Goal: Check status: Check status

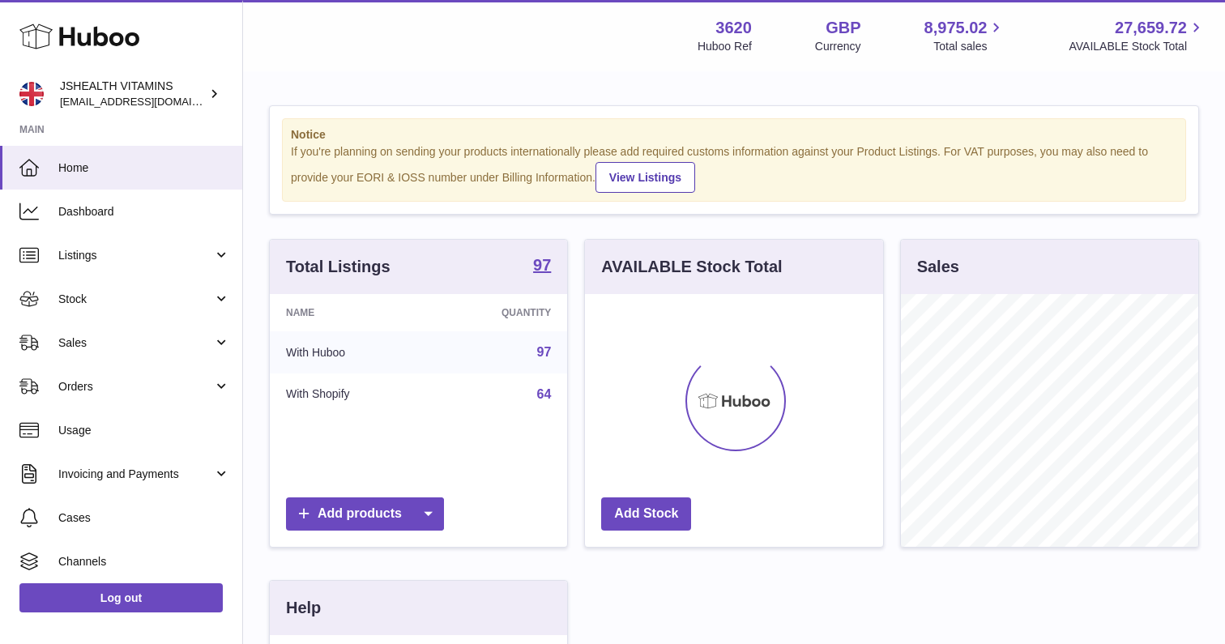
scroll to position [253, 298]
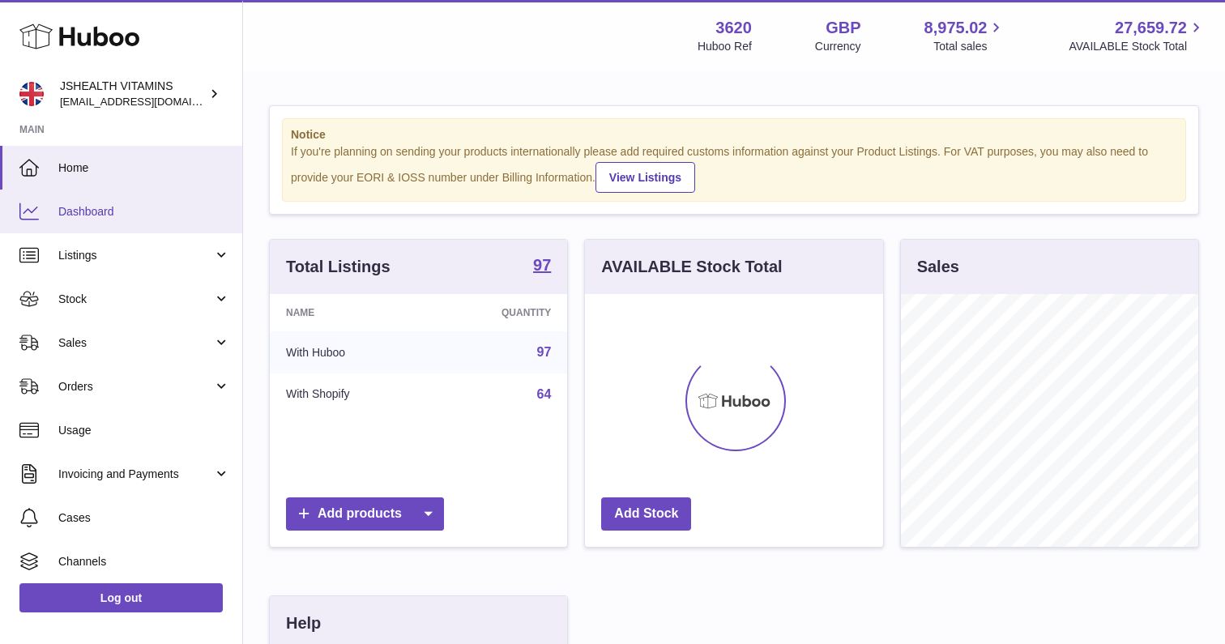
click at [105, 210] on span "Dashboard" at bounding box center [144, 211] width 172 height 15
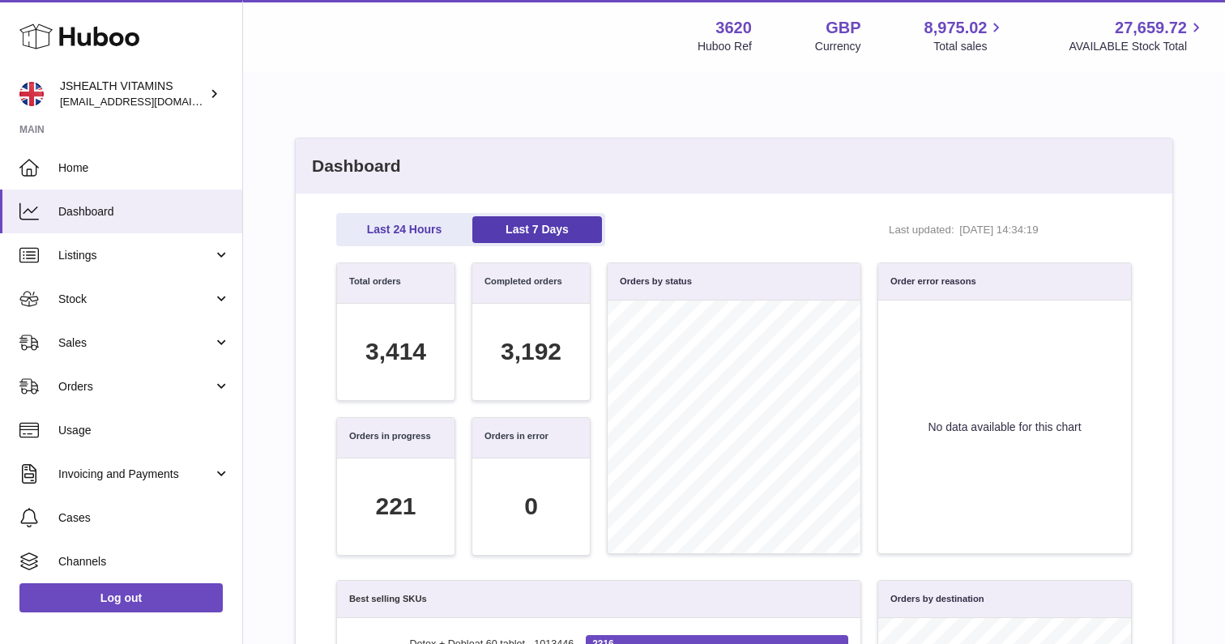
scroll to position [186, 778]
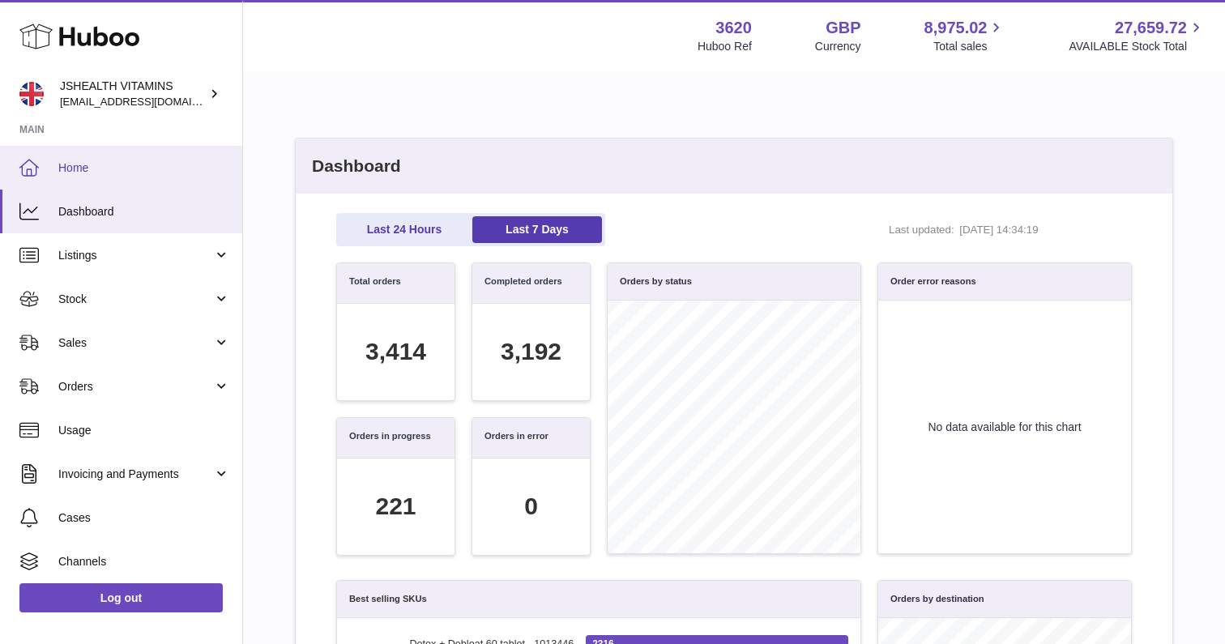
click at [68, 167] on span "Home" at bounding box center [144, 167] width 172 height 15
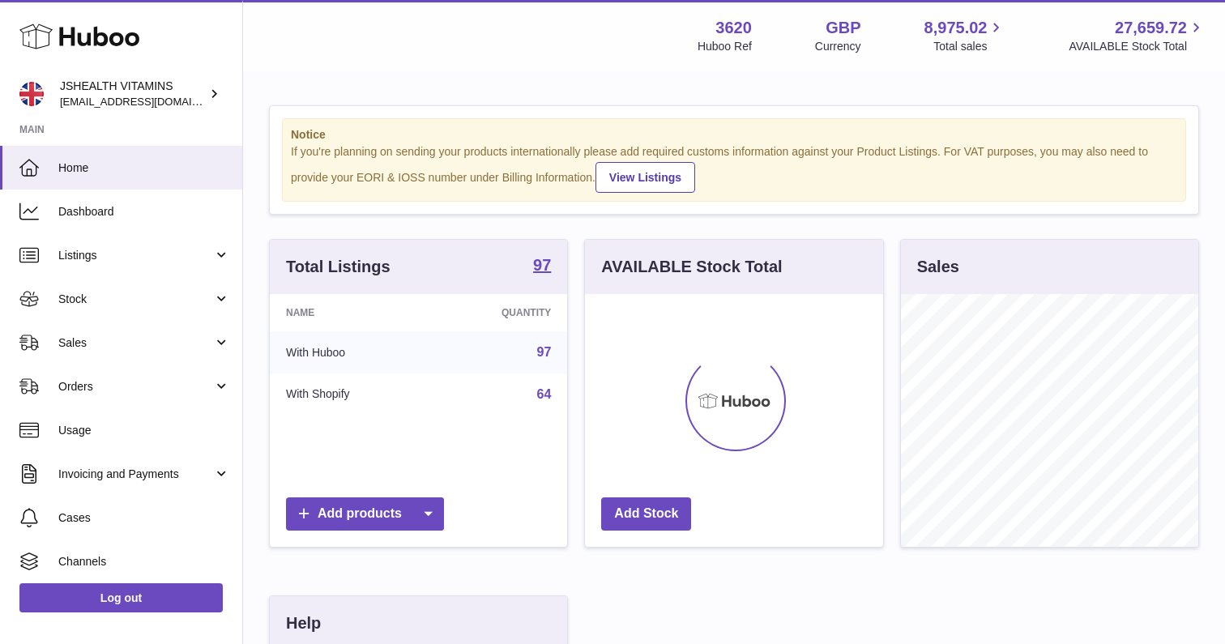
scroll to position [253, 298]
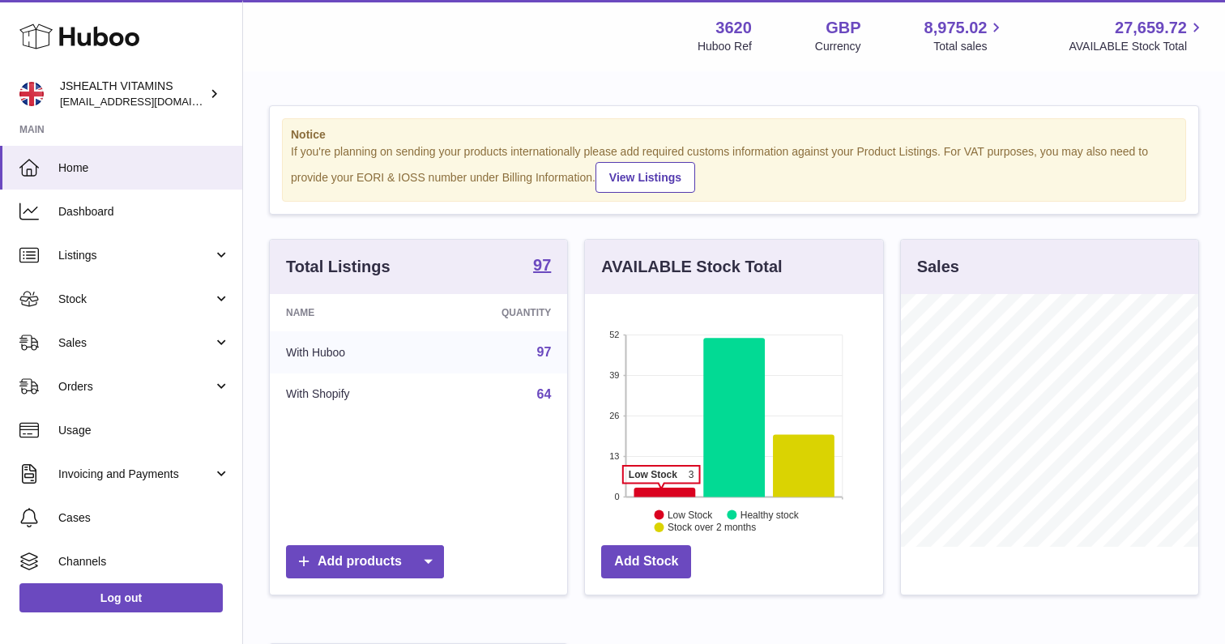
click at [661, 490] on icon at bounding box center [665, 493] width 62 height 10
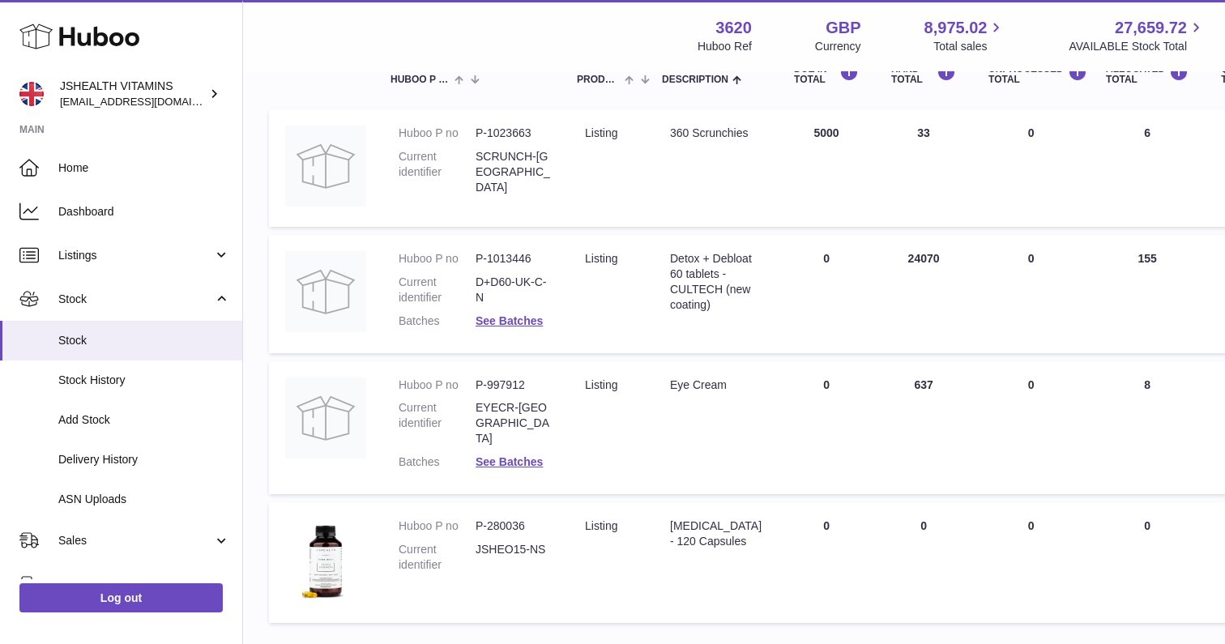
scroll to position [182, 0]
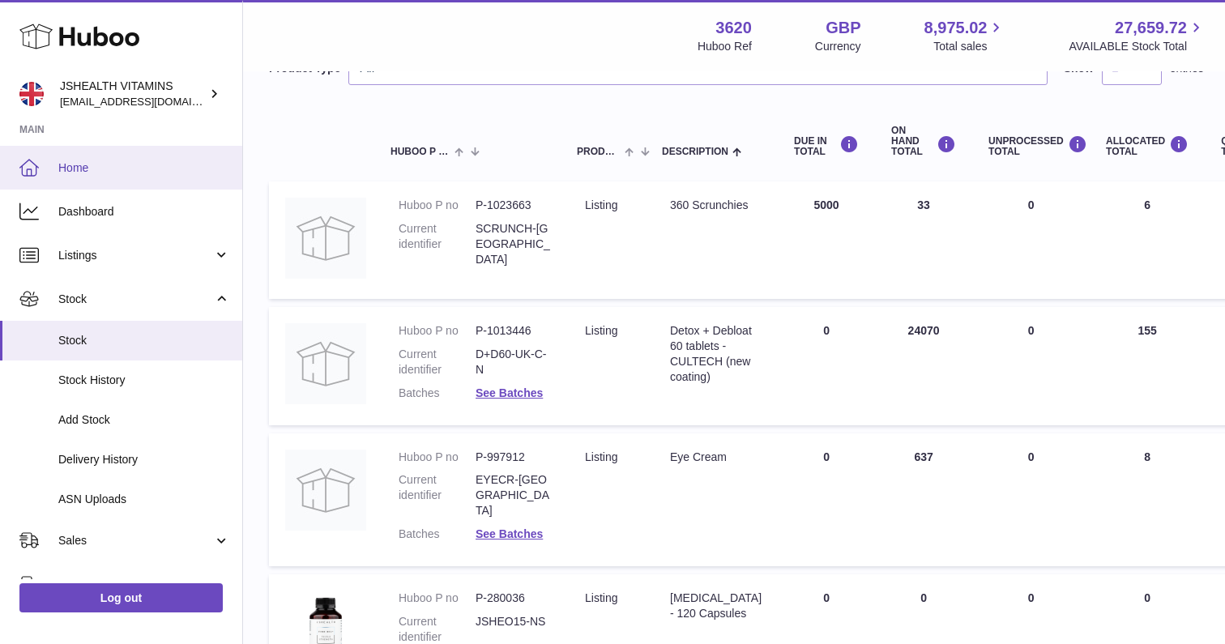
click at [116, 165] on span "Home" at bounding box center [144, 167] width 172 height 15
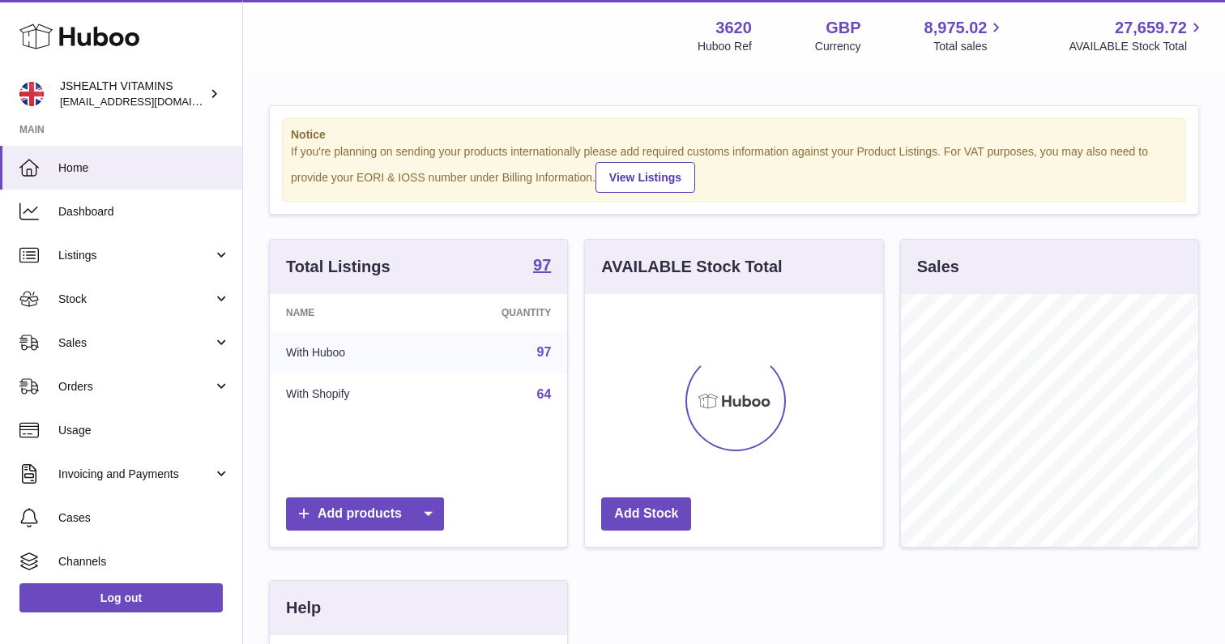
scroll to position [253, 298]
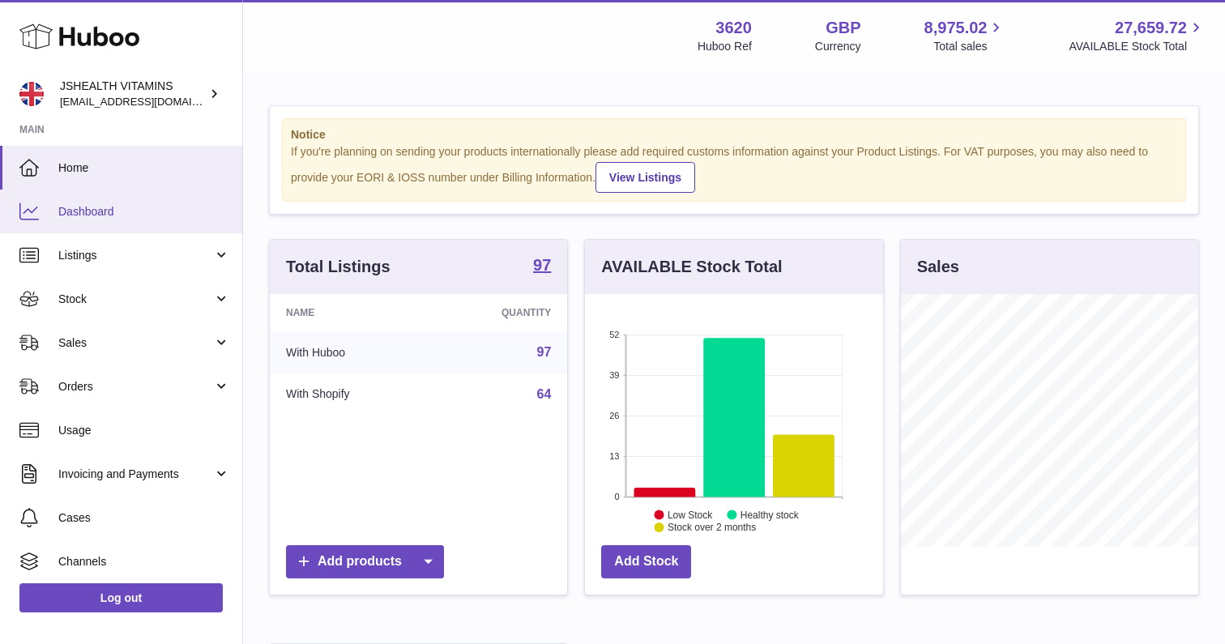
click at [75, 210] on span "Dashboard" at bounding box center [144, 211] width 172 height 15
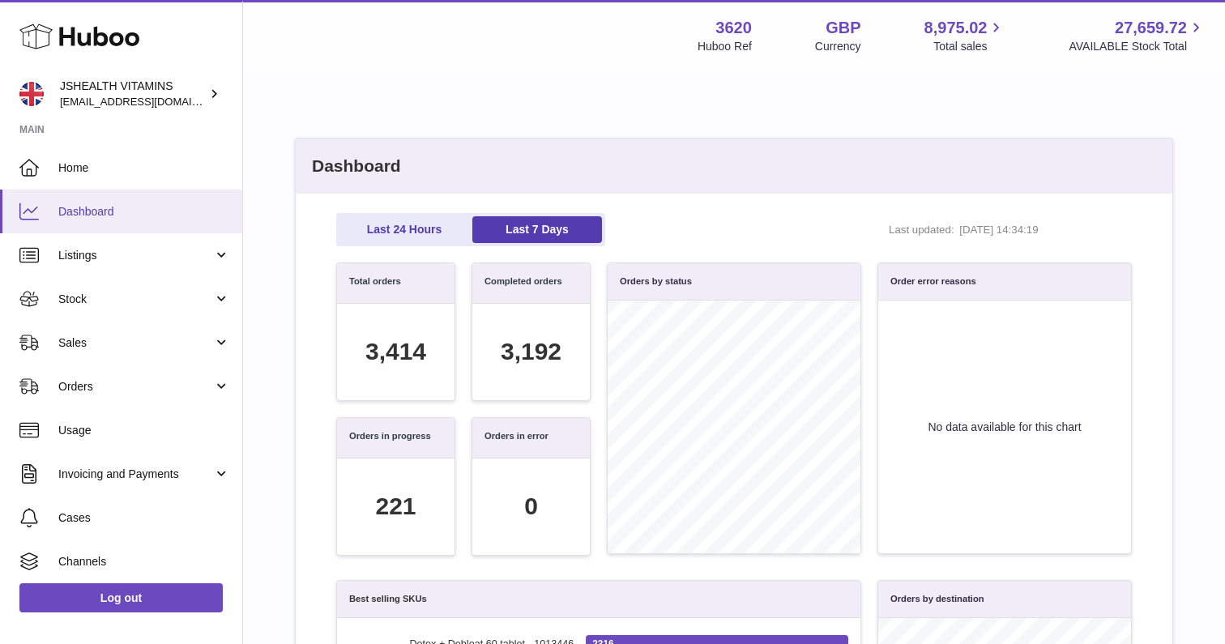
scroll to position [186, 778]
click at [423, 227] on link "Last 24 Hours" at bounding box center [405, 229] width 130 height 27
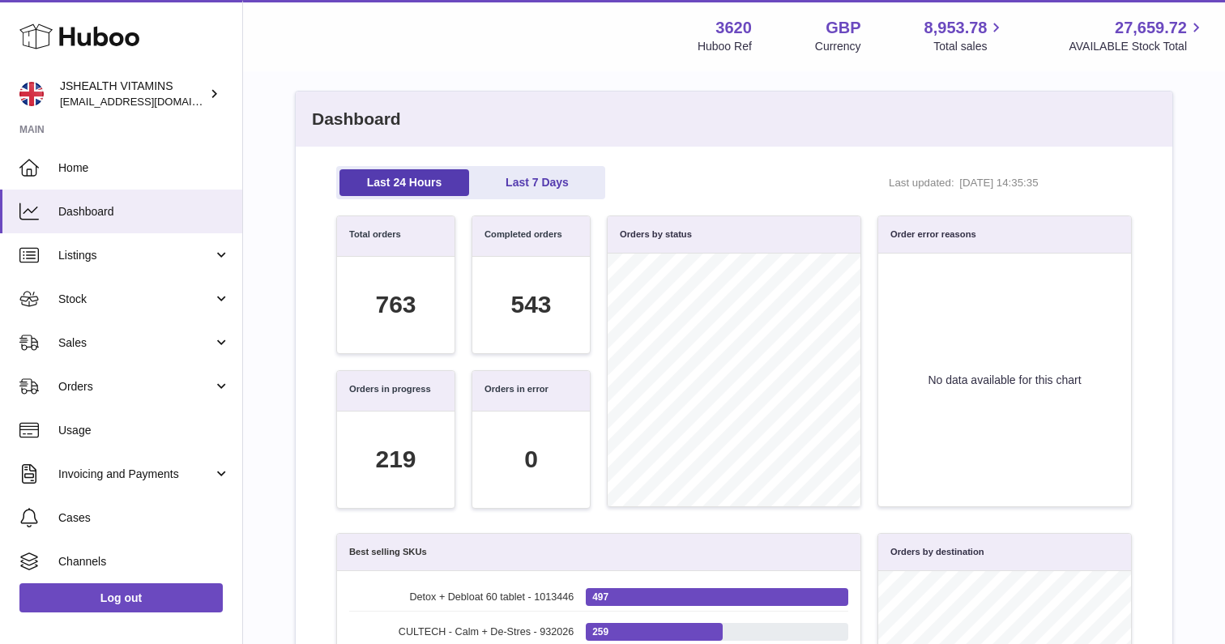
scroll to position [72, 0]
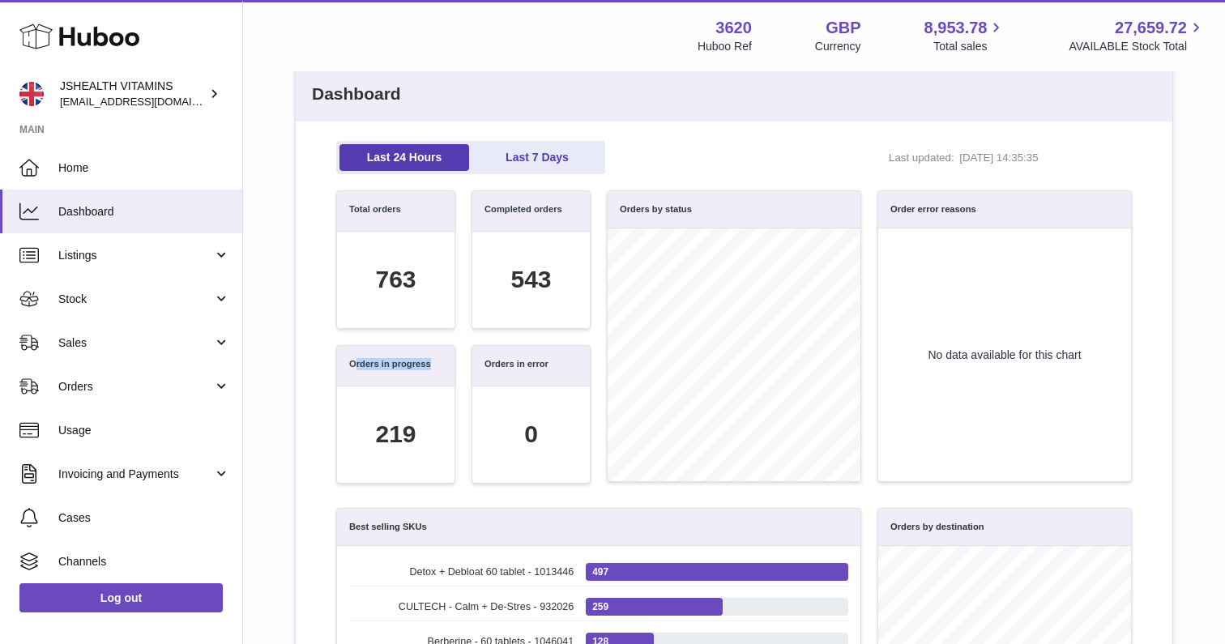
drag, startPoint x: 438, startPoint y: 357, endPoint x: 355, endPoint y: 360, distance: 83.5
click at [355, 360] on div "Orders in progress" at bounding box center [395, 366] width 117 height 41
click at [577, 370] on div "Orders in error" at bounding box center [530, 366] width 117 height 41
drag, startPoint x: 984, startPoint y: 212, endPoint x: 886, endPoint y: 210, distance: 98.1
click at [886, 210] on div "Order error reasons" at bounding box center [1004, 209] width 253 height 37
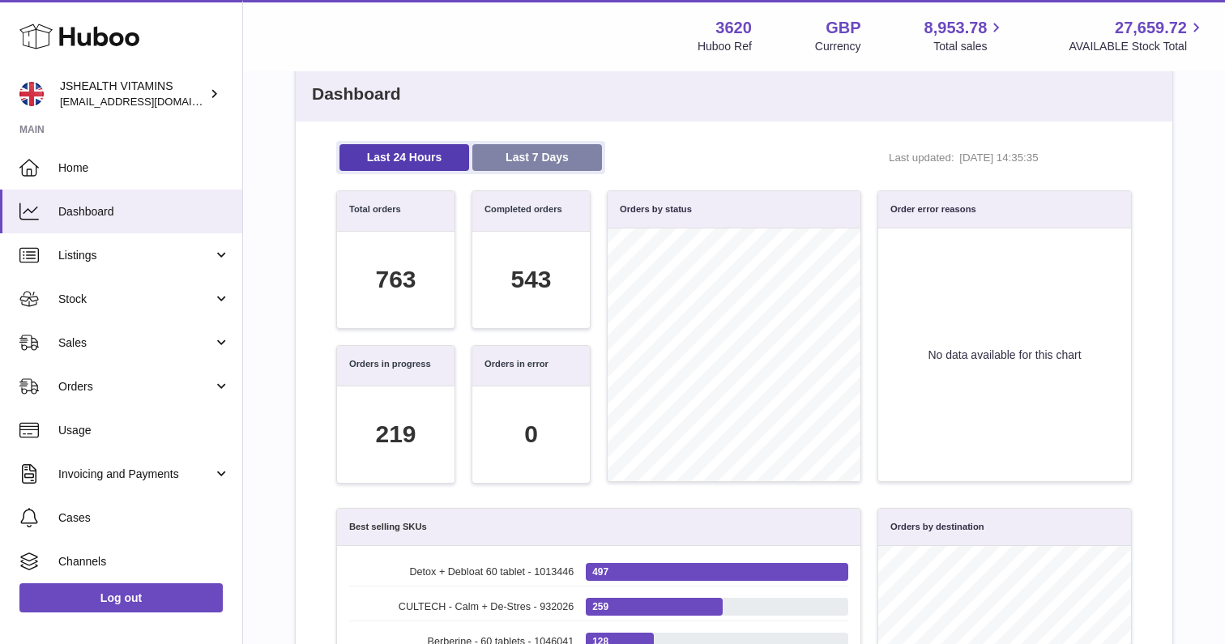
click at [571, 167] on link "Last 7 Days" at bounding box center [537, 157] width 130 height 27
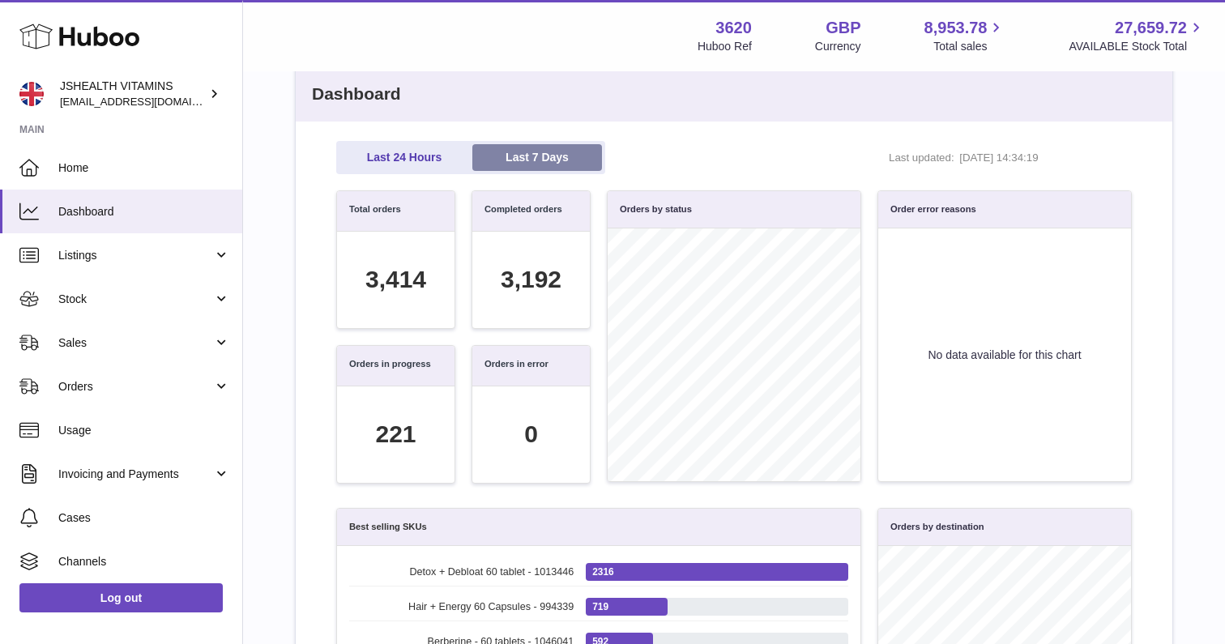
scroll to position [186, 778]
drag, startPoint x: 980, startPoint y: 211, endPoint x: 889, endPoint y: 209, distance: 91.6
click at [889, 209] on div "Order error reasons" at bounding box center [1004, 209] width 253 height 37
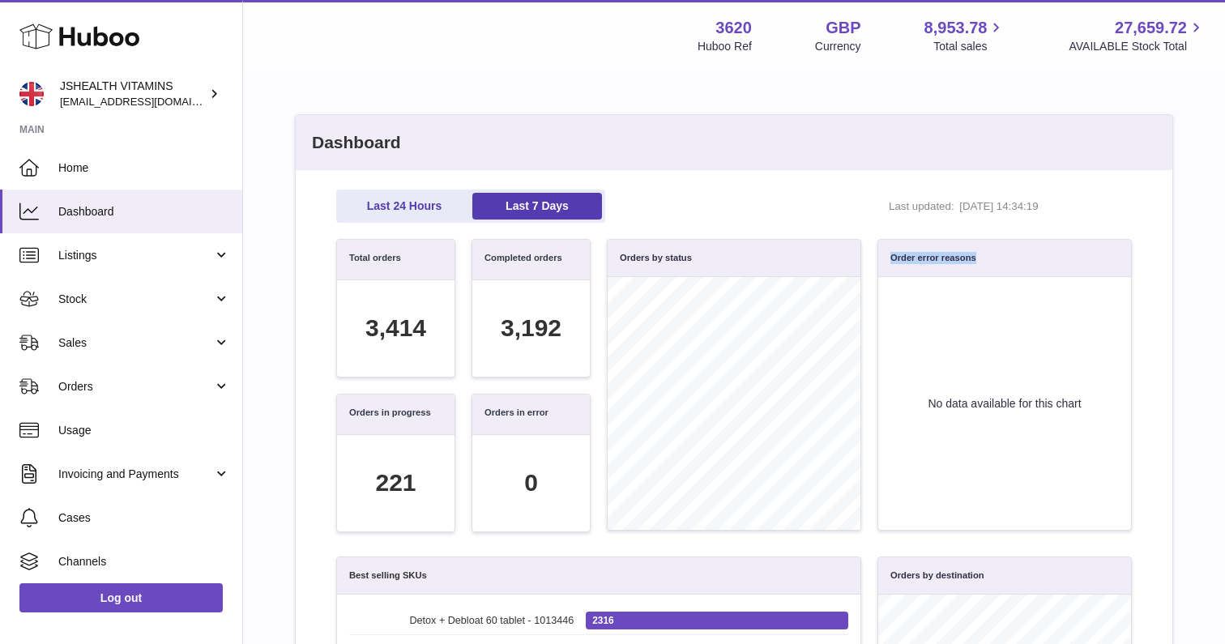
drag, startPoint x: 335, startPoint y: 250, endPoint x: 544, endPoint y: 473, distance: 306.1
click at [544, 473] on div "Total orders 3,414 Completed orders 3,192 Orders in progress 221 Orders in erro…" at bounding box center [463, 394] width 271 height 310
click at [424, 310] on div "3,414" at bounding box center [395, 328] width 117 height 96
drag, startPoint x: 408, startPoint y: 260, endPoint x: 339, endPoint y: 259, distance: 69.7
click at [339, 259] on div "Total orders" at bounding box center [395, 260] width 117 height 41
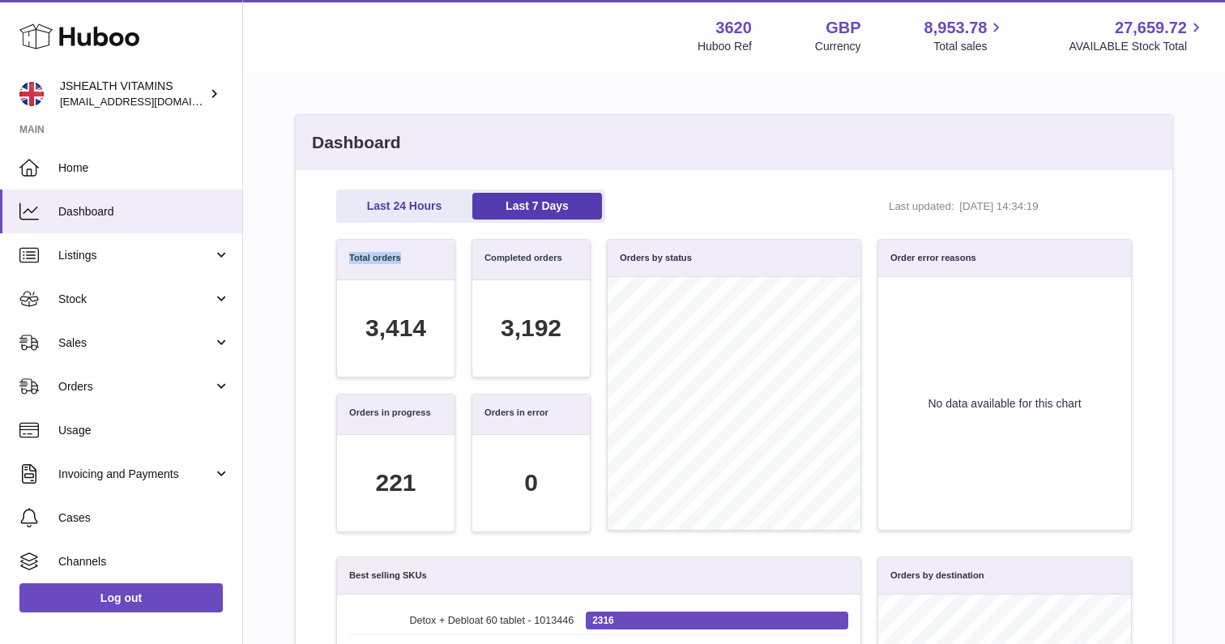
click at [424, 256] on div "Total orders" at bounding box center [395, 260] width 117 height 41
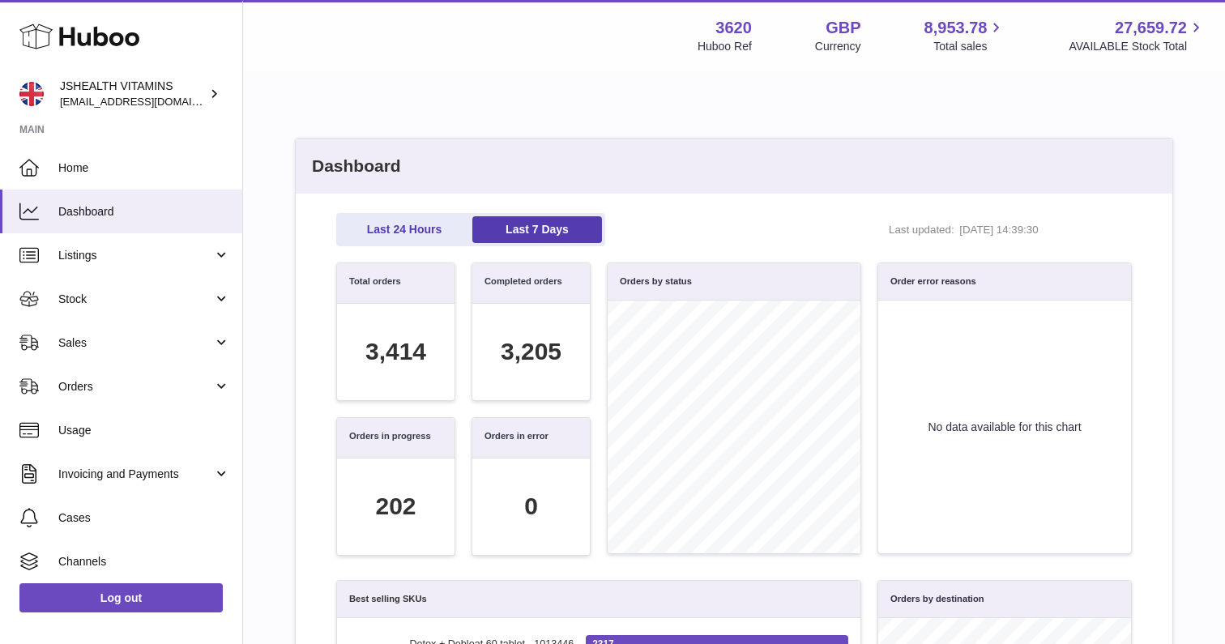
click at [605, 519] on div "Orders by status" at bounding box center [734, 418] width 271 height 310
drag, startPoint x: 1069, startPoint y: 231, endPoint x: 1023, endPoint y: 229, distance: 46.3
click at [1023, 229] on span "10/09/2025, 15:09:30" at bounding box center [1024, 230] width 130 height 15
click at [1130, 236] on div "Last updated: 10/09/2025, 15:09:30" at bounding box center [1010, 230] width 243 height 15
click at [414, 239] on link "Last 24 Hours" at bounding box center [405, 229] width 130 height 27
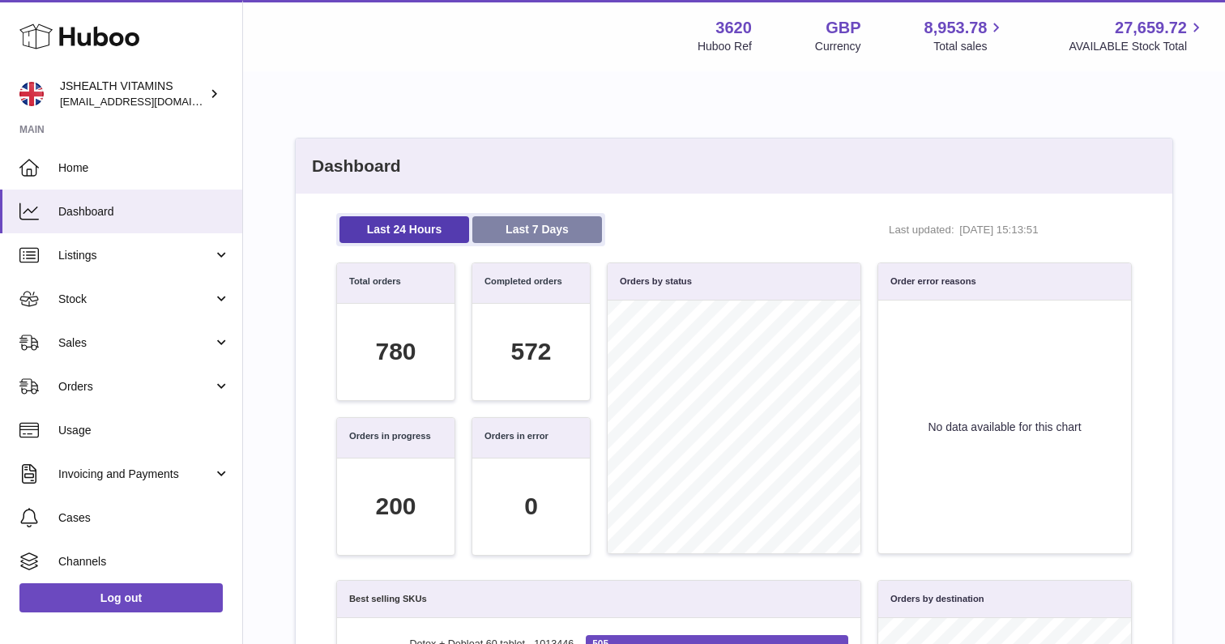
click at [524, 231] on link "Last 7 Days" at bounding box center [537, 229] width 130 height 27
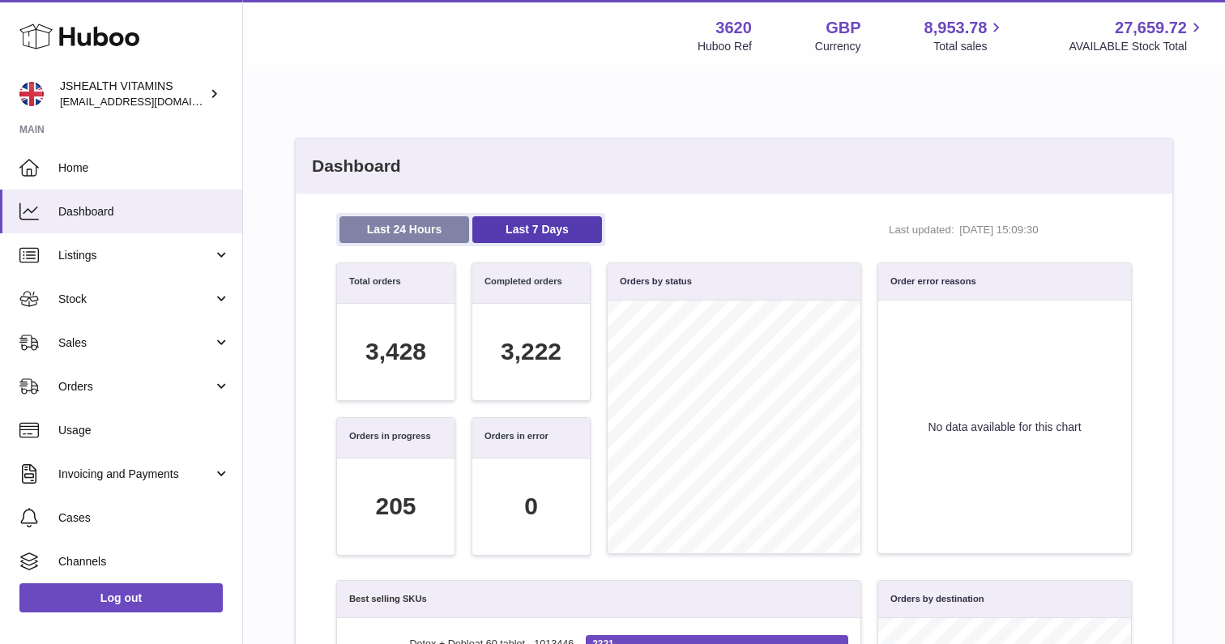
click at [381, 225] on link "Last 24 Hours" at bounding box center [405, 229] width 130 height 27
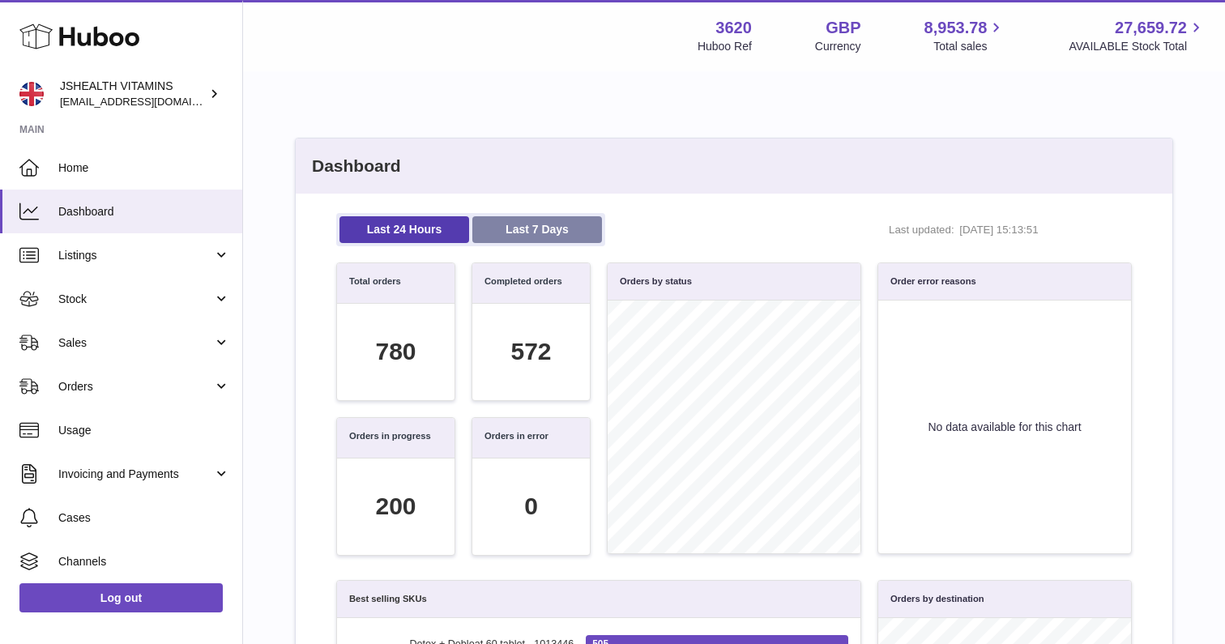
click at [536, 233] on link "Last 7 Days" at bounding box center [537, 229] width 130 height 27
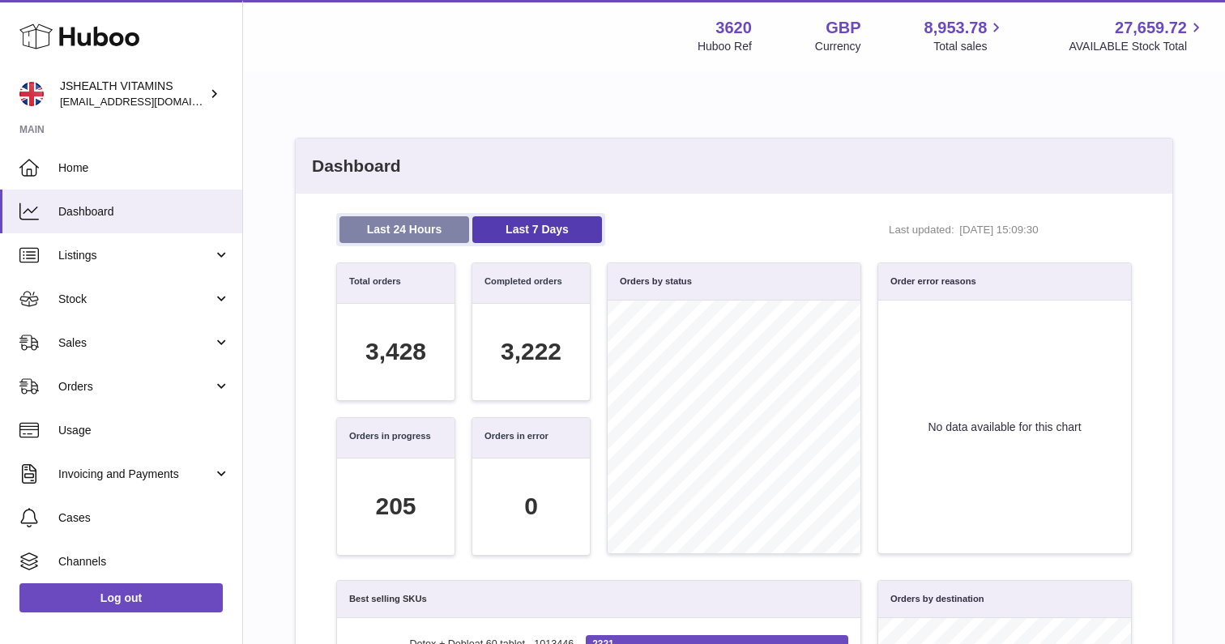
click at [429, 224] on link "Last 24 Hours" at bounding box center [405, 229] width 130 height 27
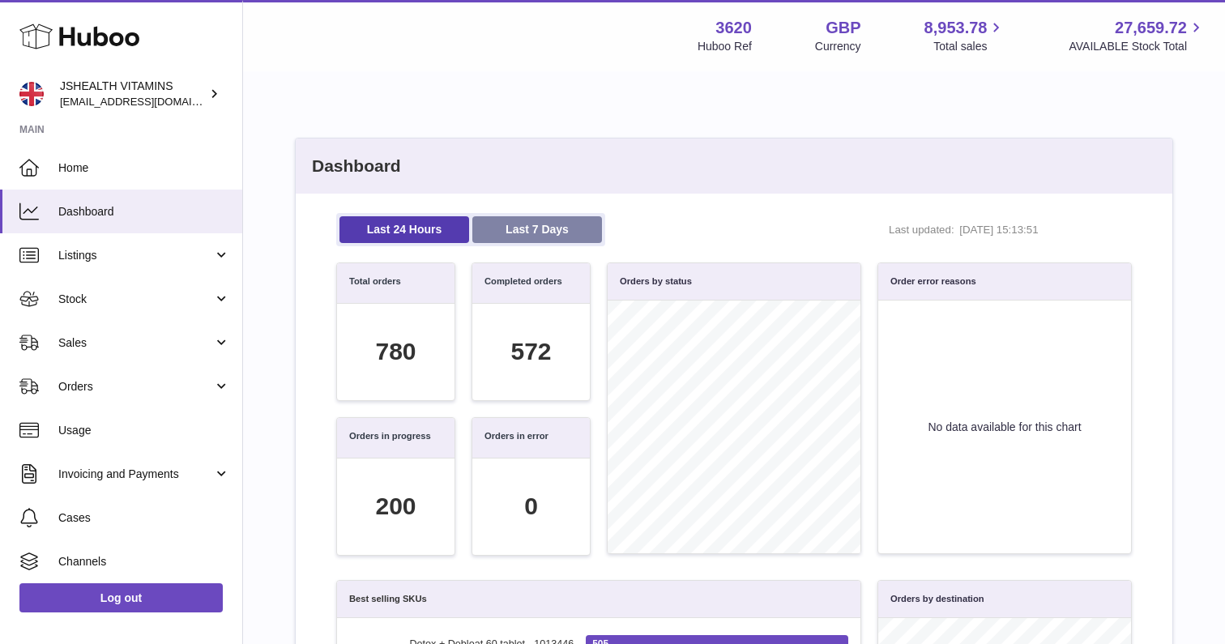
click at [552, 230] on link "Last 7 Days" at bounding box center [537, 229] width 130 height 27
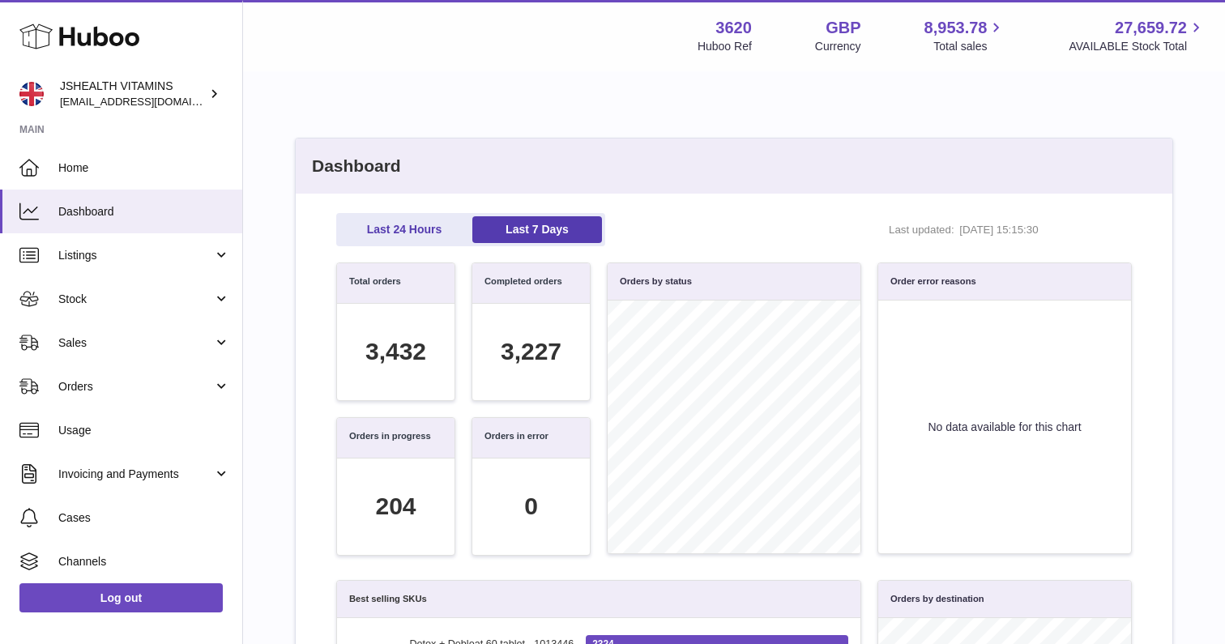
scroll to position [186, 778]
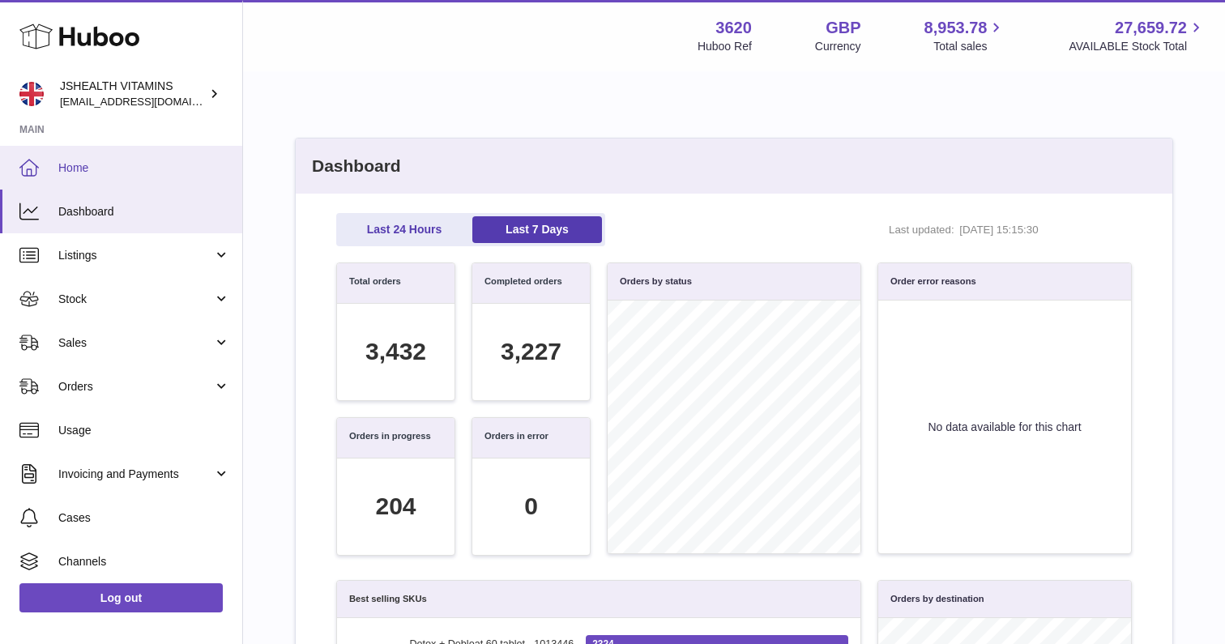
click at [113, 180] on link "Home" at bounding box center [121, 168] width 242 height 44
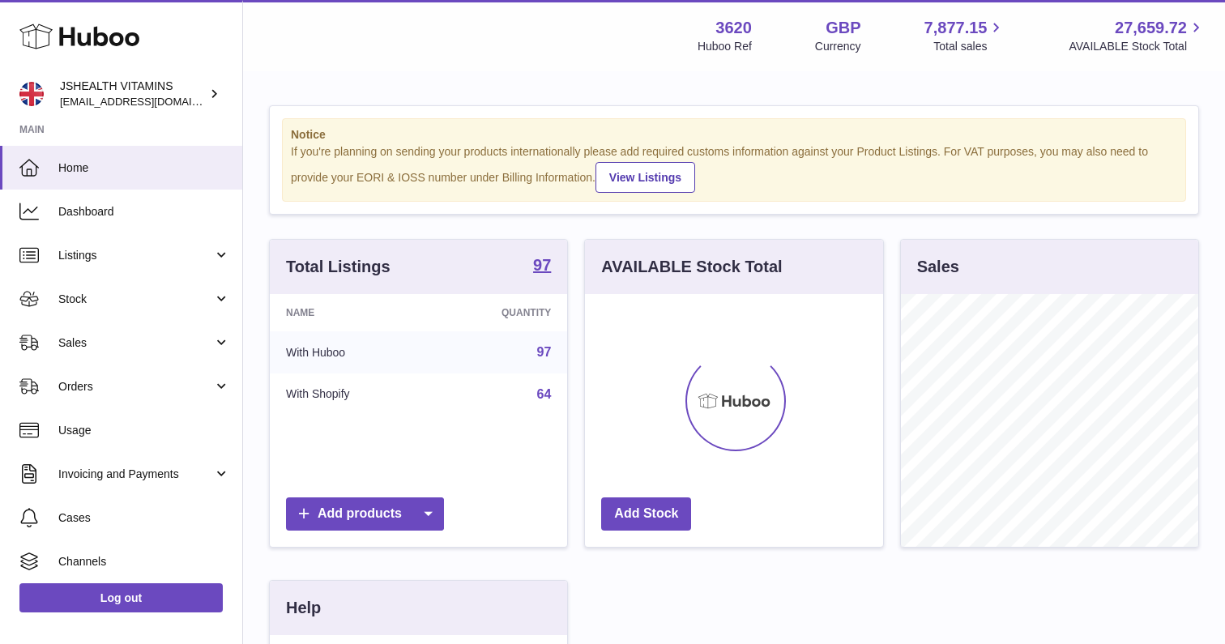
scroll to position [253, 298]
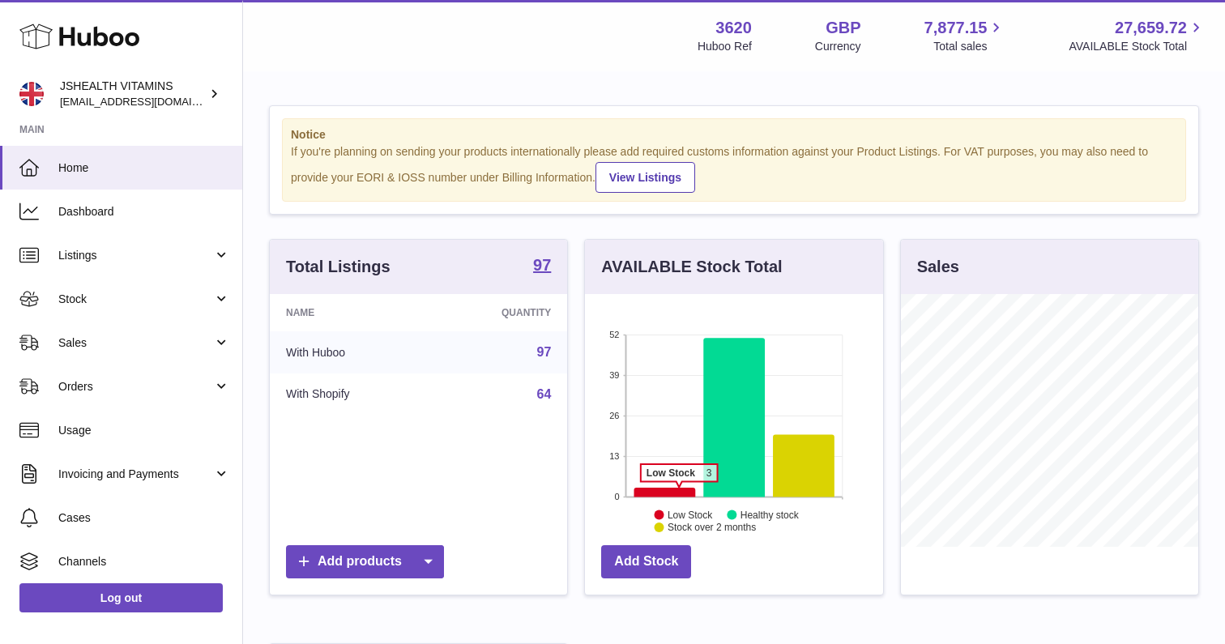
click at [679, 489] on icon at bounding box center [665, 493] width 62 height 10
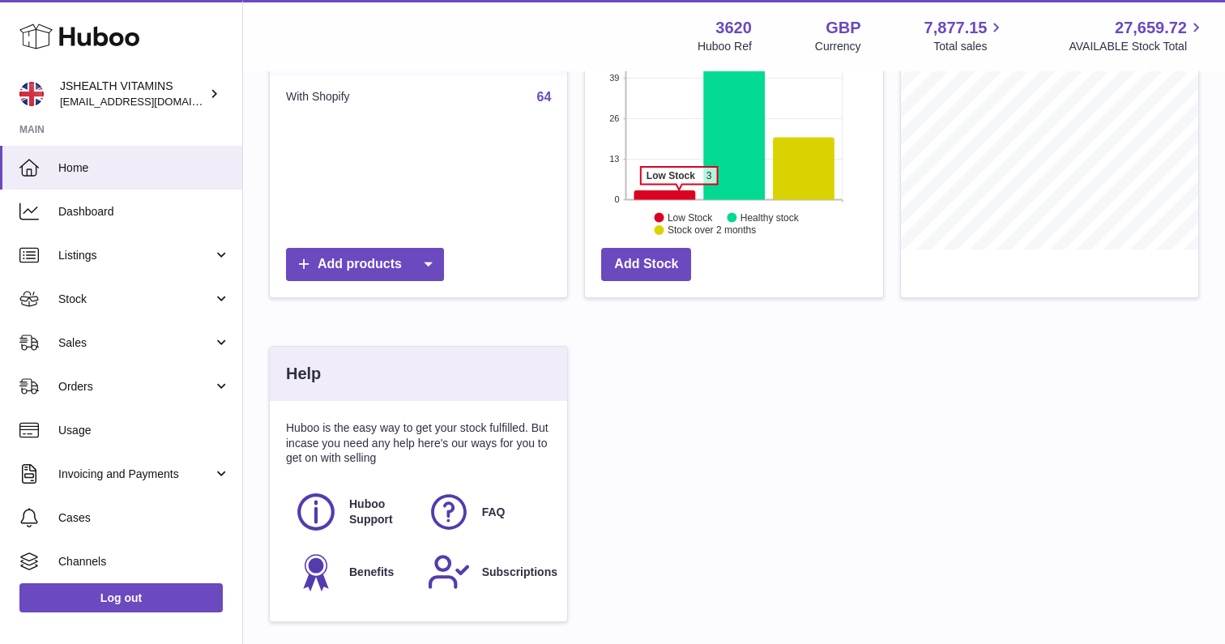
scroll to position [284, 0]
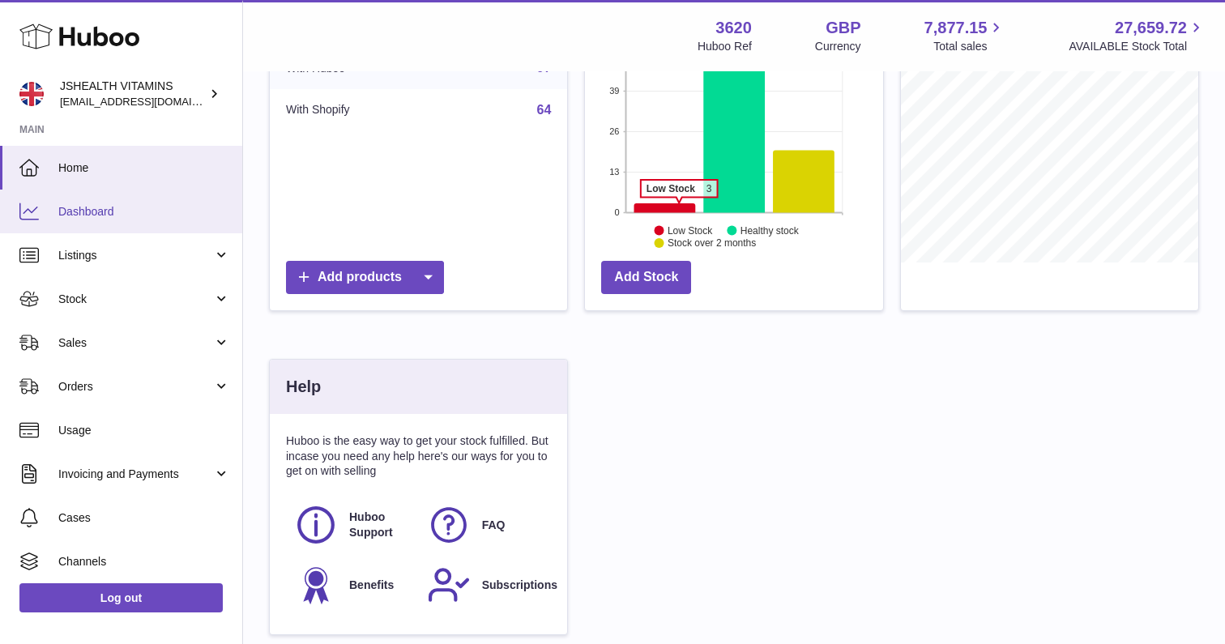
click at [88, 207] on span "Dashboard" at bounding box center [144, 211] width 172 height 15
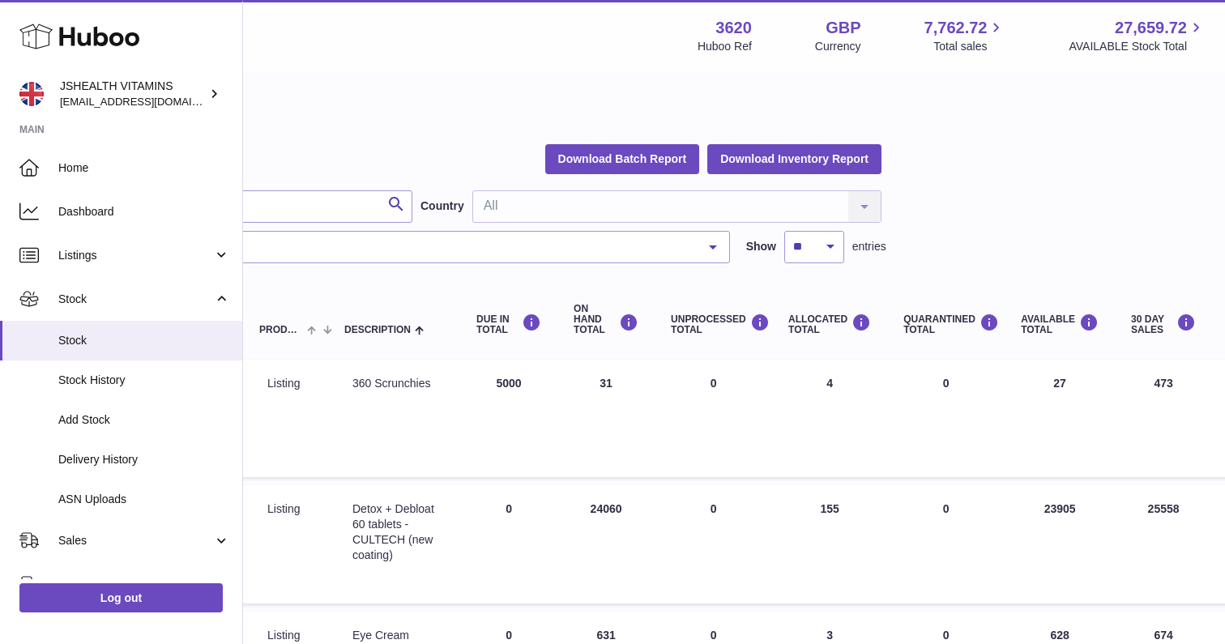
scroll to position [3, 0]
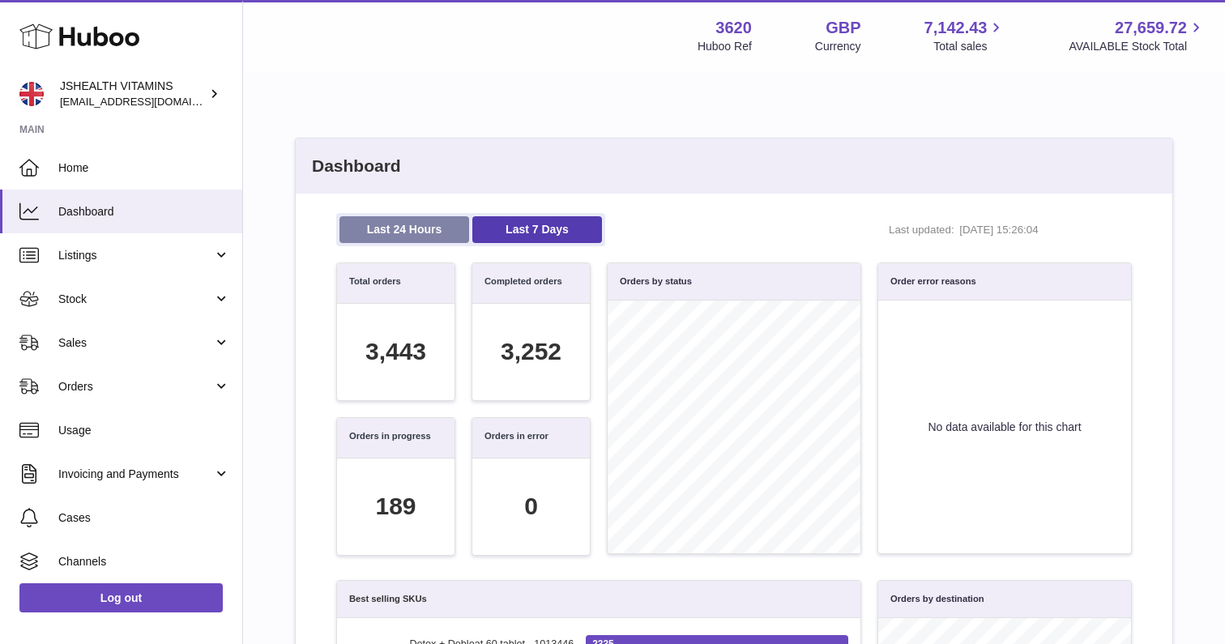
click at [403, 231] on link "Last 24 Hours" at bounding box center [405, 229] width 130 height 27
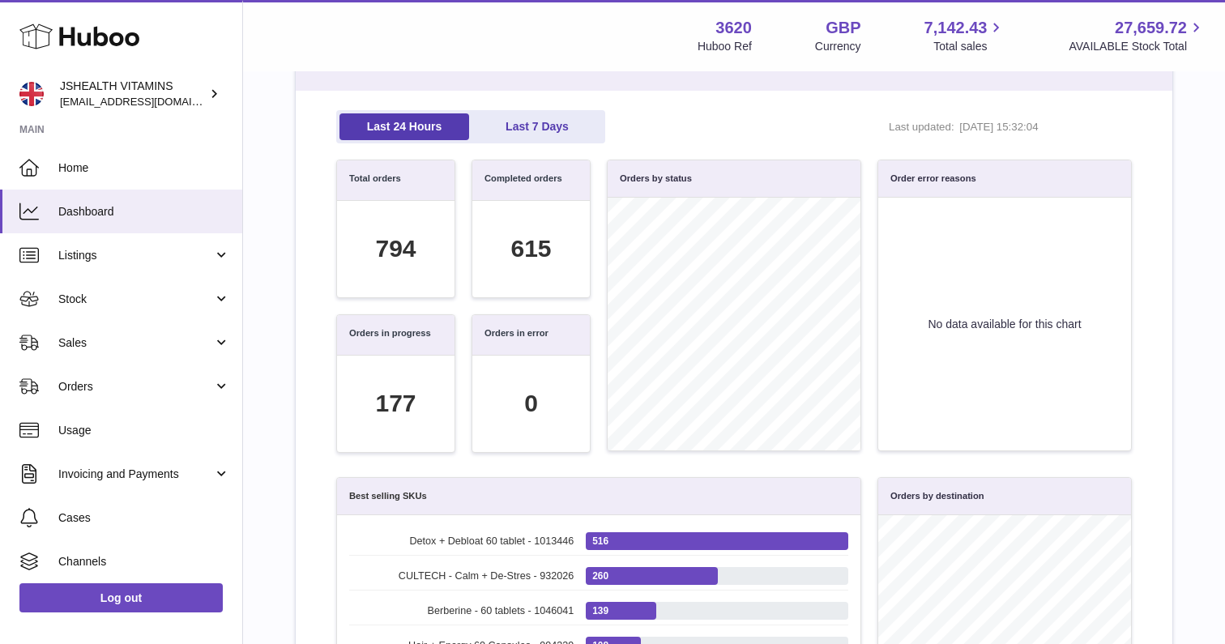
scroll to position [186, 778]
drag, startPoint x: 1072, startPoint y: 128, endPoint x: 1023, endPoint y: 130, distance: 49.5
click at [1023, 130] on span "10/09/2025, 15:32:04" at bounding box center [1024, 127] width 130 height 15
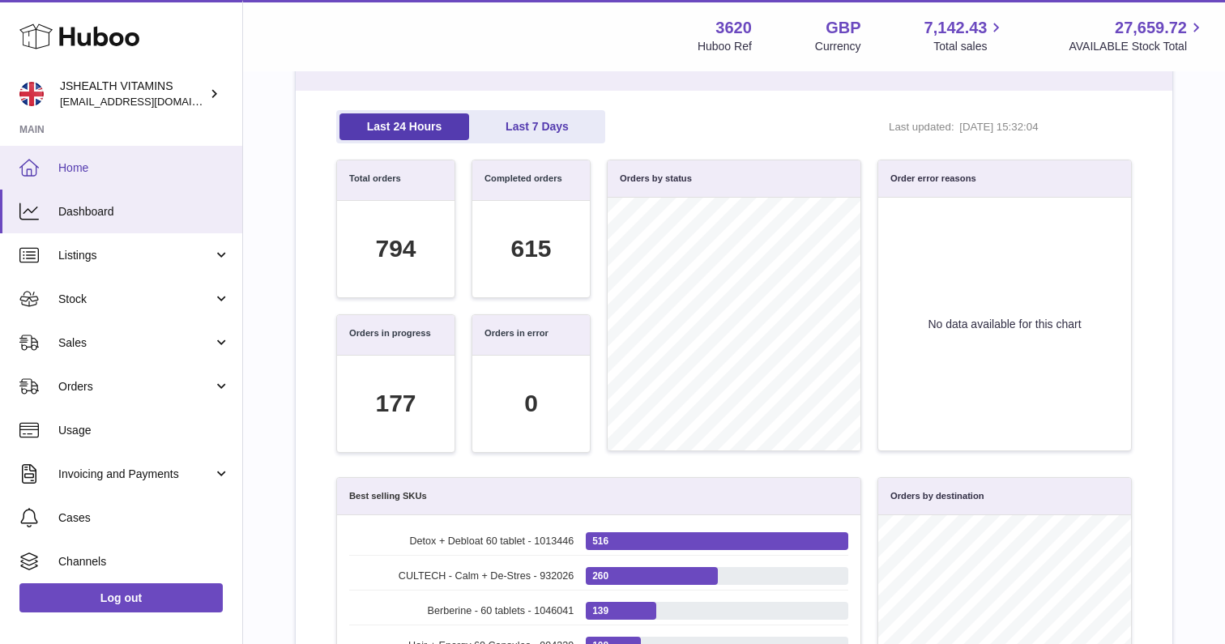
click at [114, 167] on span "Home" at bounding box center [144, 167] width 172 height 15
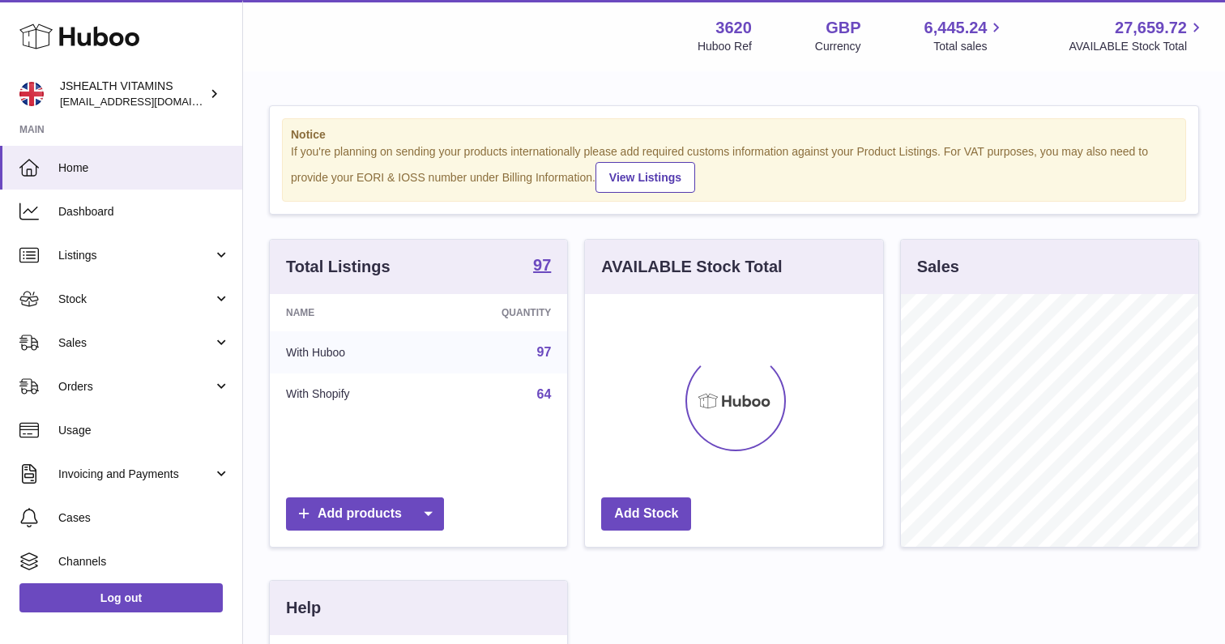
scroll to position [253, 298]
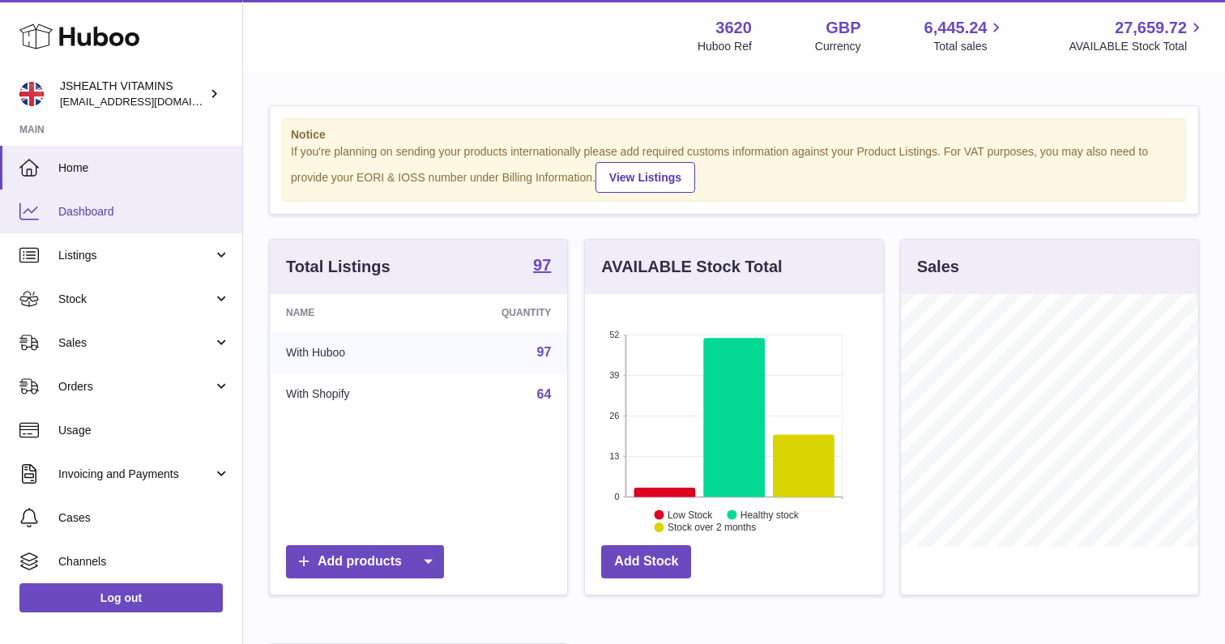
click at [96, 199] on link "Dashboard" at bounding box center [121, 212] width 242 height 44
